Goal: Check status: Check status

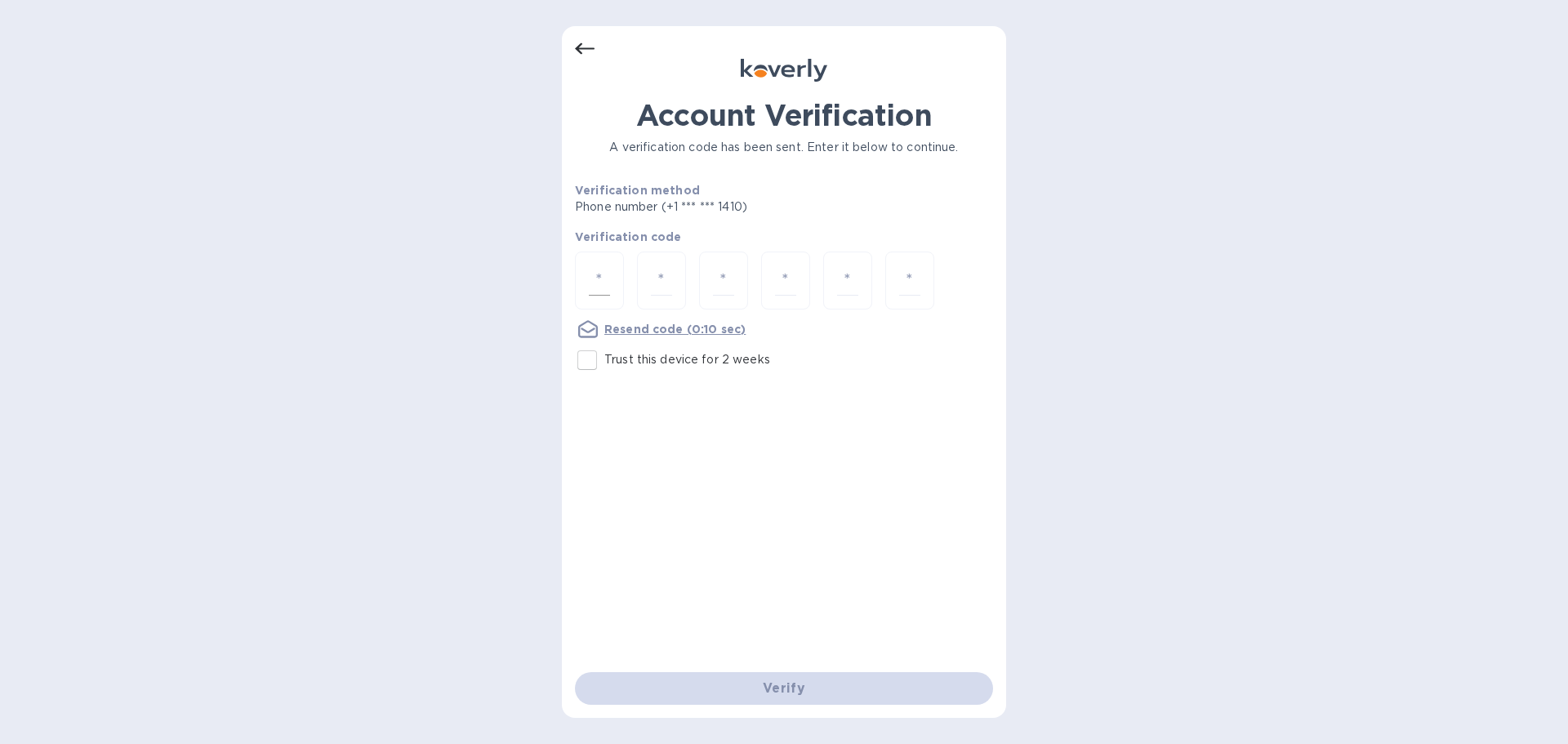
click at [615, 281] on div at bounding box center [599, 280] width 49 height 58
click at [857, 453] on div "Account Verification A verification code has been sent. Enter it below to conti…" at bounding box center [784, 385] width 418 height 574
